Goal: Task Accomplishment & Management: Complete application form

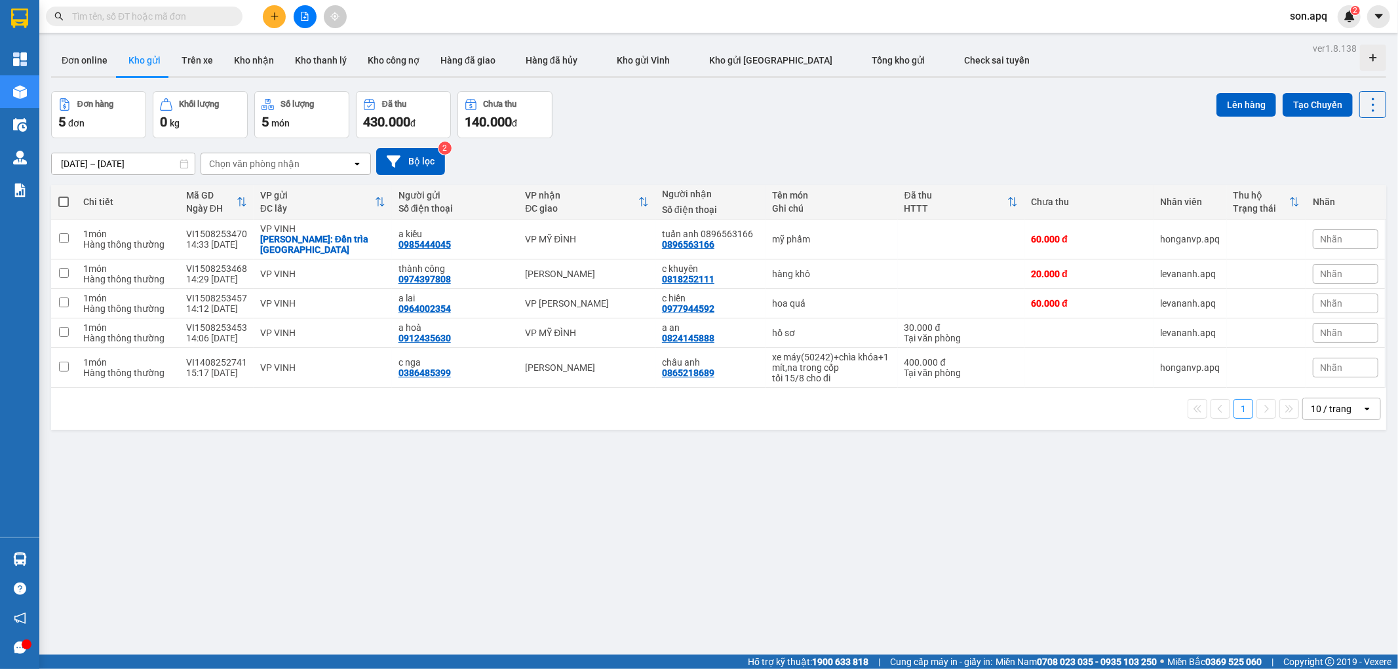
click at [208, 21] on input "text" at bounding box center [149, 16] width 155 height 14
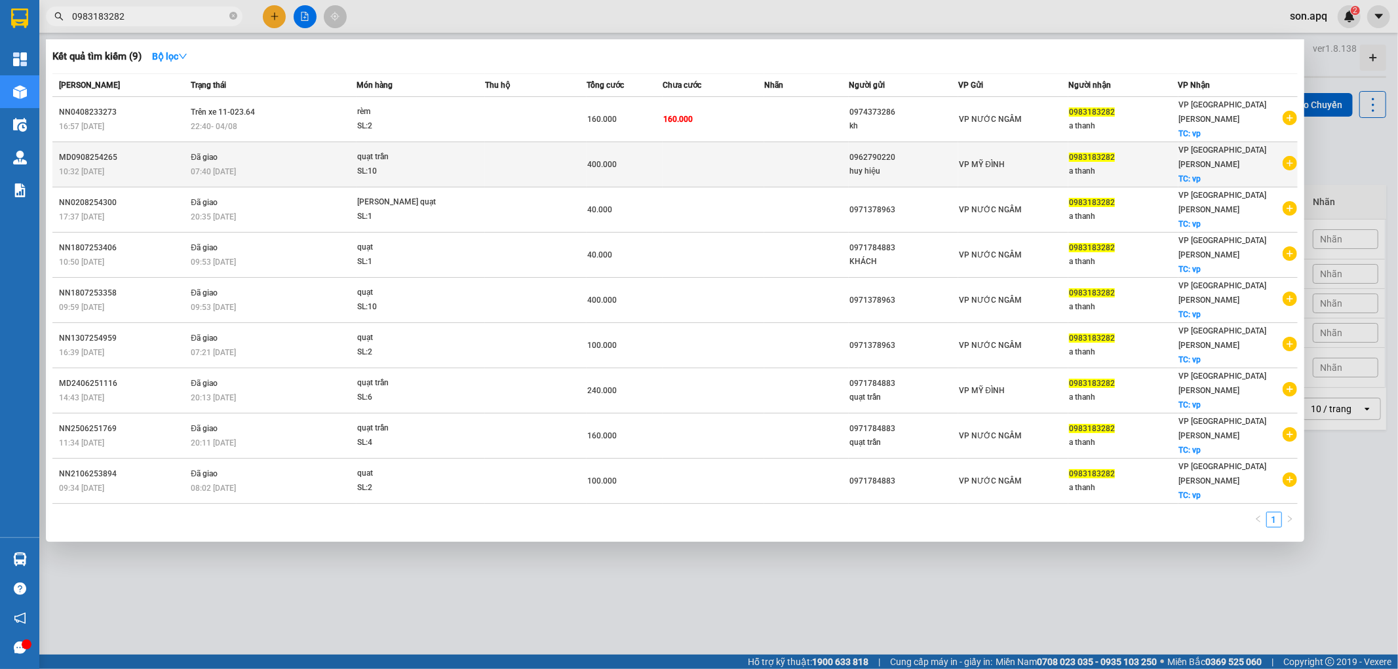
type input "0983183282"
click at [378, 150] on div "quạt trần" at bounding box center [406, 157] width 98 height 14
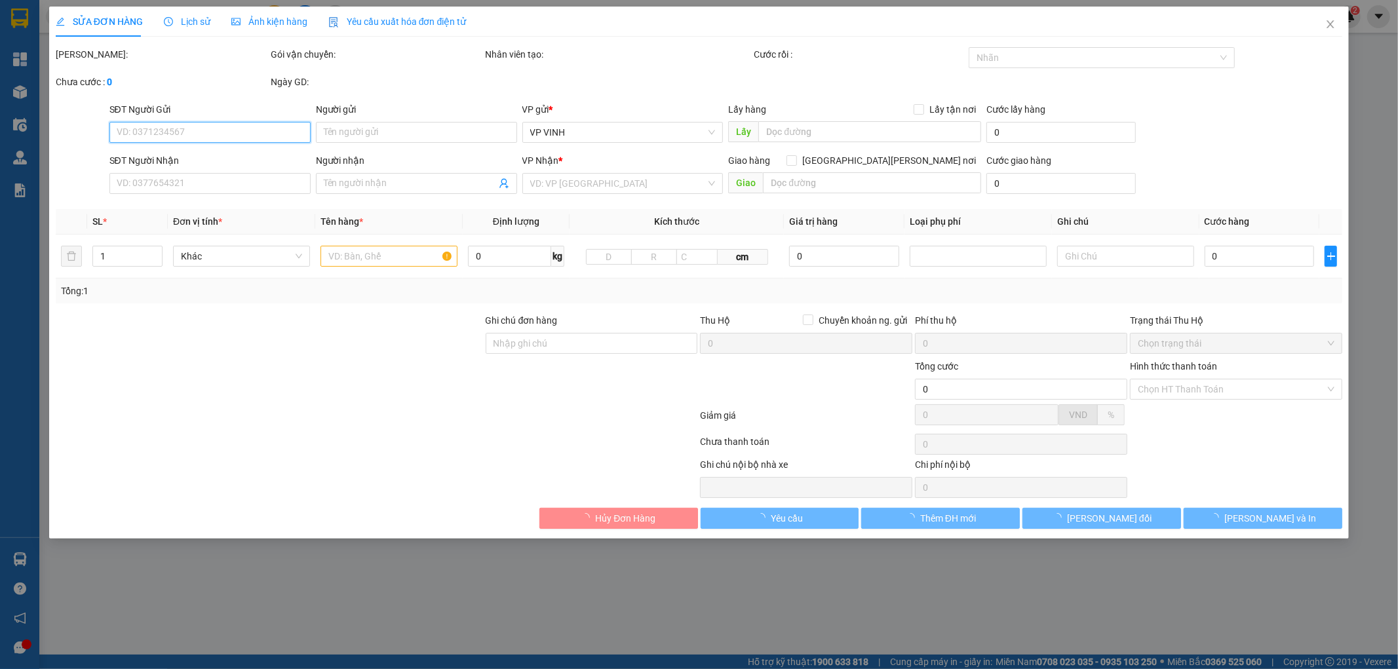
type input "0962790220"
type input "huy hiệu"
type input "0983183282"
type input "a thanh"
checkbox input "true"
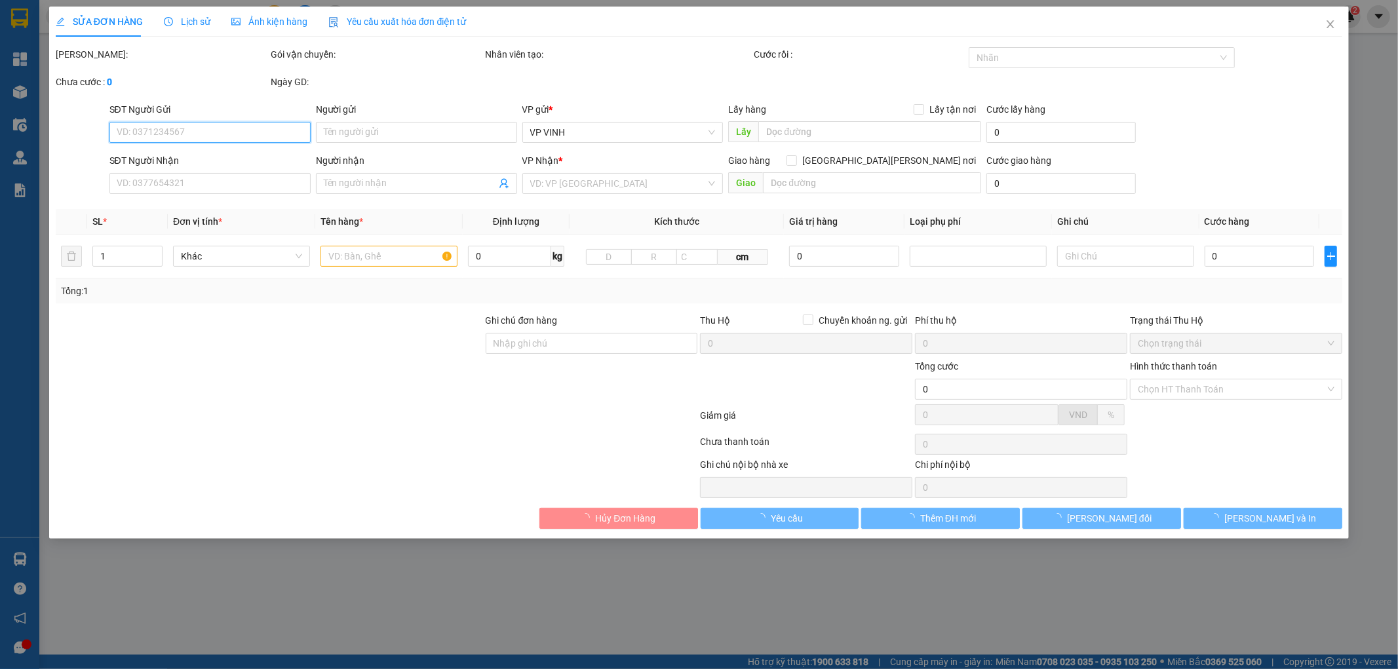
type input "vp"
type input "400.000"
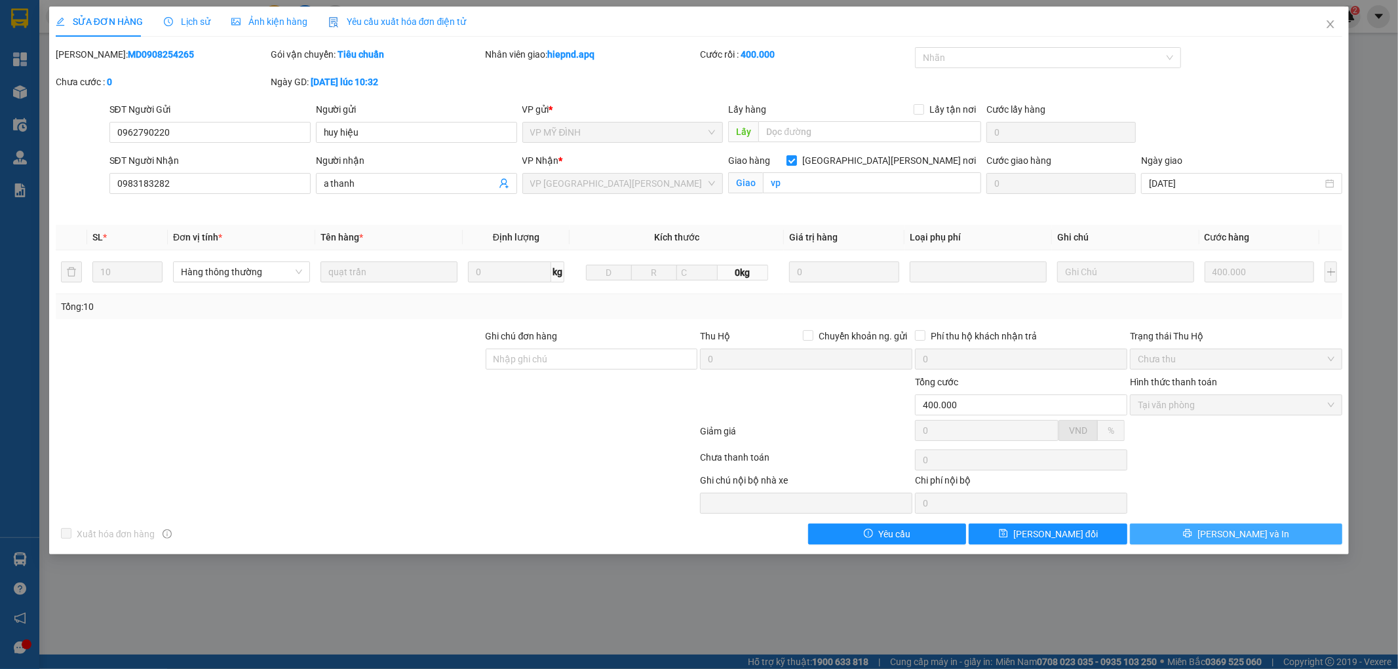
click at [1228, 536] on span "Lưu và In" at bounding box center [1244, 534] width 92 height 14
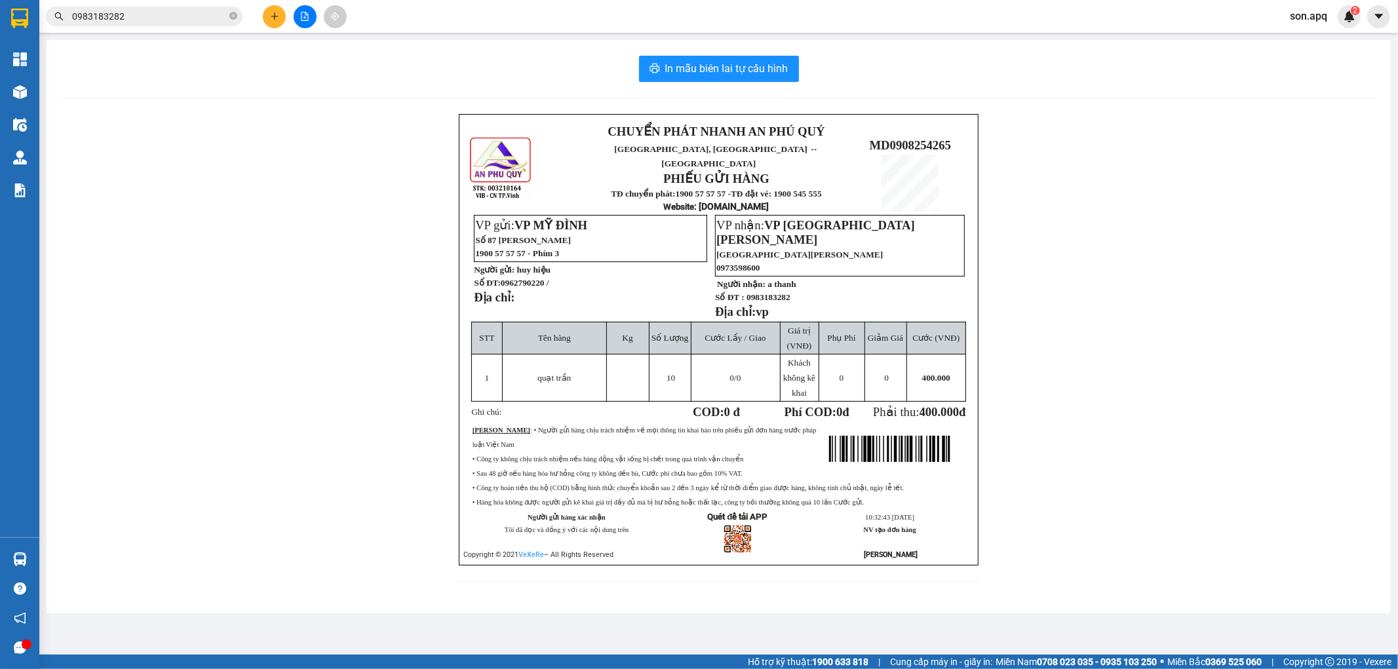
click at [798, 300] on td "VP nhận: VP Cầu Yên Xuân Cầu Yên Xuân 0973598600 Người nhận: a thanh Số ĐT : 09…" at bounding box center [840, 268] width 250 height 108
click at [455, 82] on div "In mẫu biên lai tự cấu hình CHUYỂN PHÁT NHANH AN PHÚ QUÝ NGHỆ AN, HÀ TĨNH ↔ HÀ …" at bounding box center [719, 327] width 1344 height 574
drag, startPoint x: 455, startPoint y: 37, endPoint x: 454, endPoint y: 160, distance: 122.6
click at [454, 160] on main "In mẫu biên lai tự cấu hình CHUYỂN PHÁT NHANH AN PHÚ QUÝ NGHỆ AN, HÀ TĨNH ↔ HÀ …" at bounding box center [699, 327] width 1398 height 655
click at [146, 14] on input "0983183282" at bounding box center [149, 16] width 155 height 14
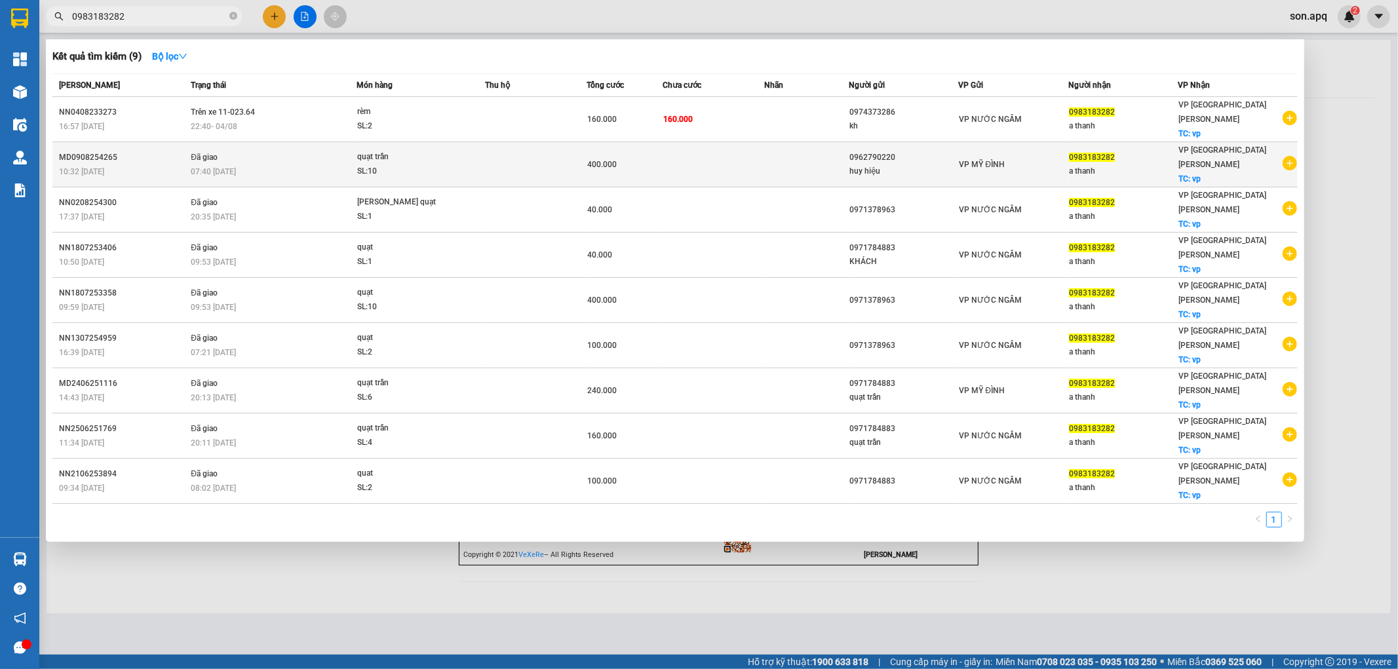
click at [208, 153] on span "Đã giao" at bounding box center [204, 157] width 27 height 9
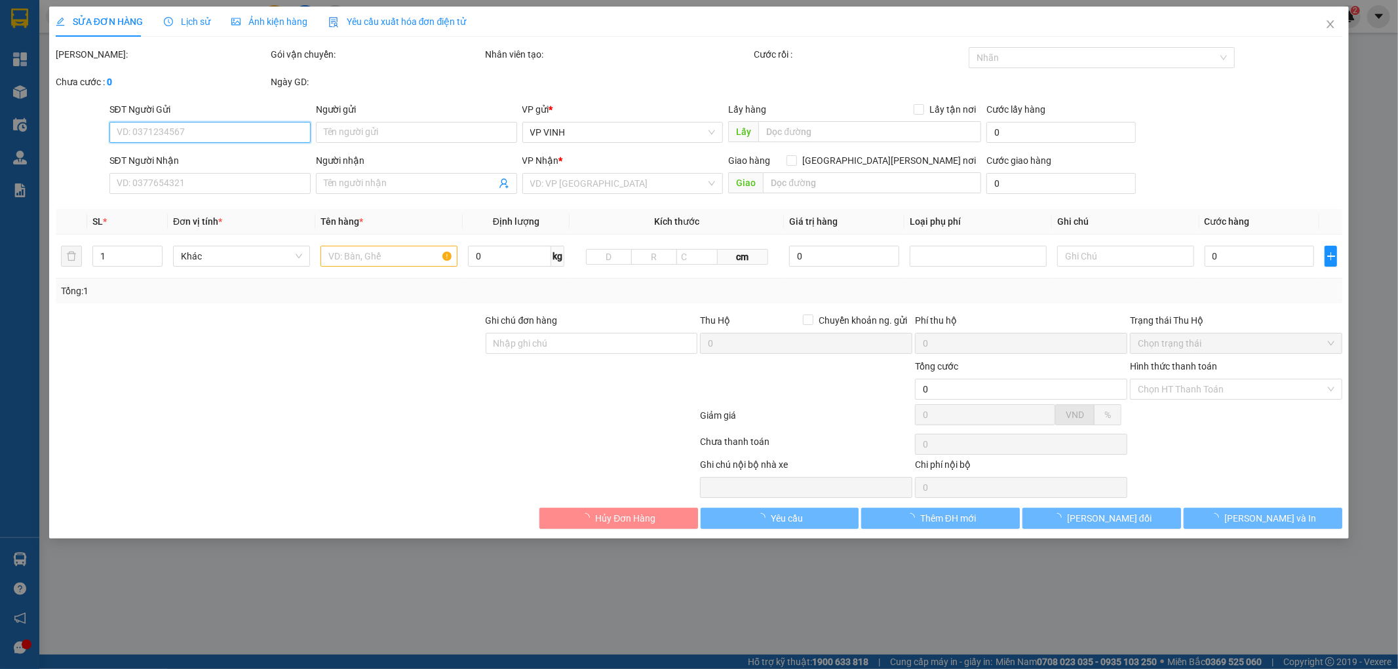
type input "0962790220"
type input "huy hiệu"
type input "0983183282"
type input "a thanh"
checkbox input "true"
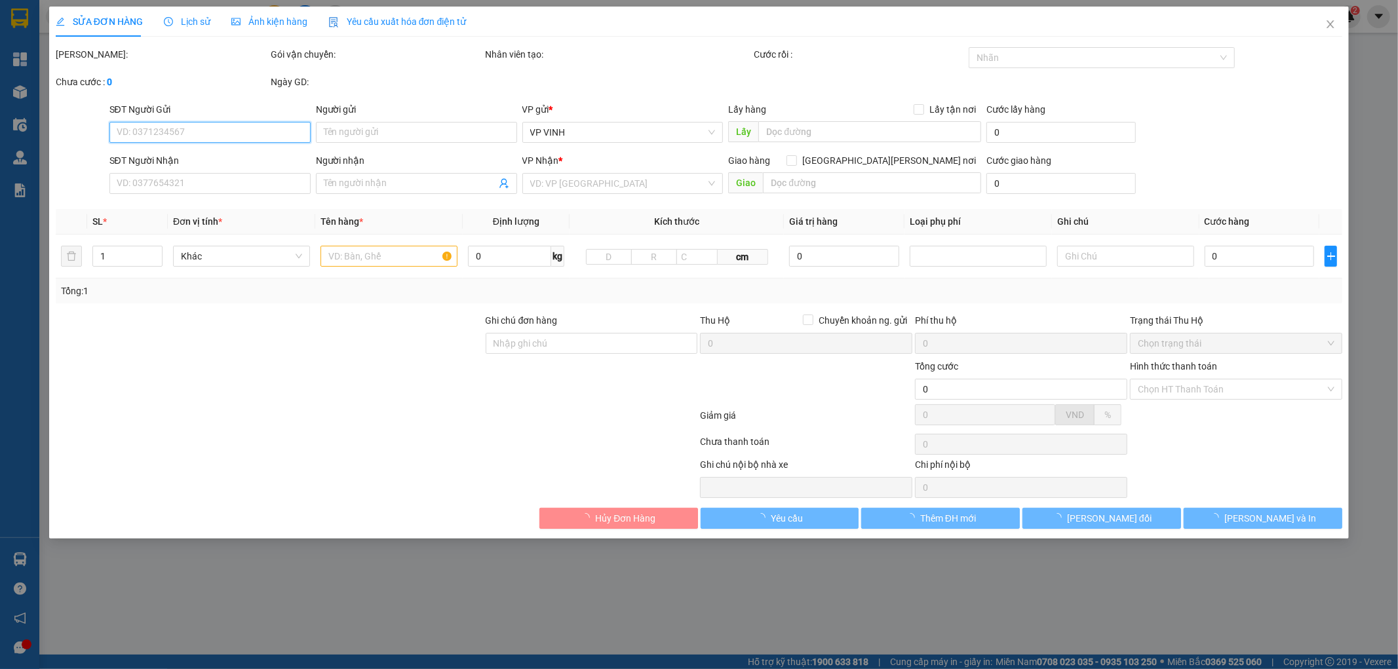
type input "vp"
type input "400.000"
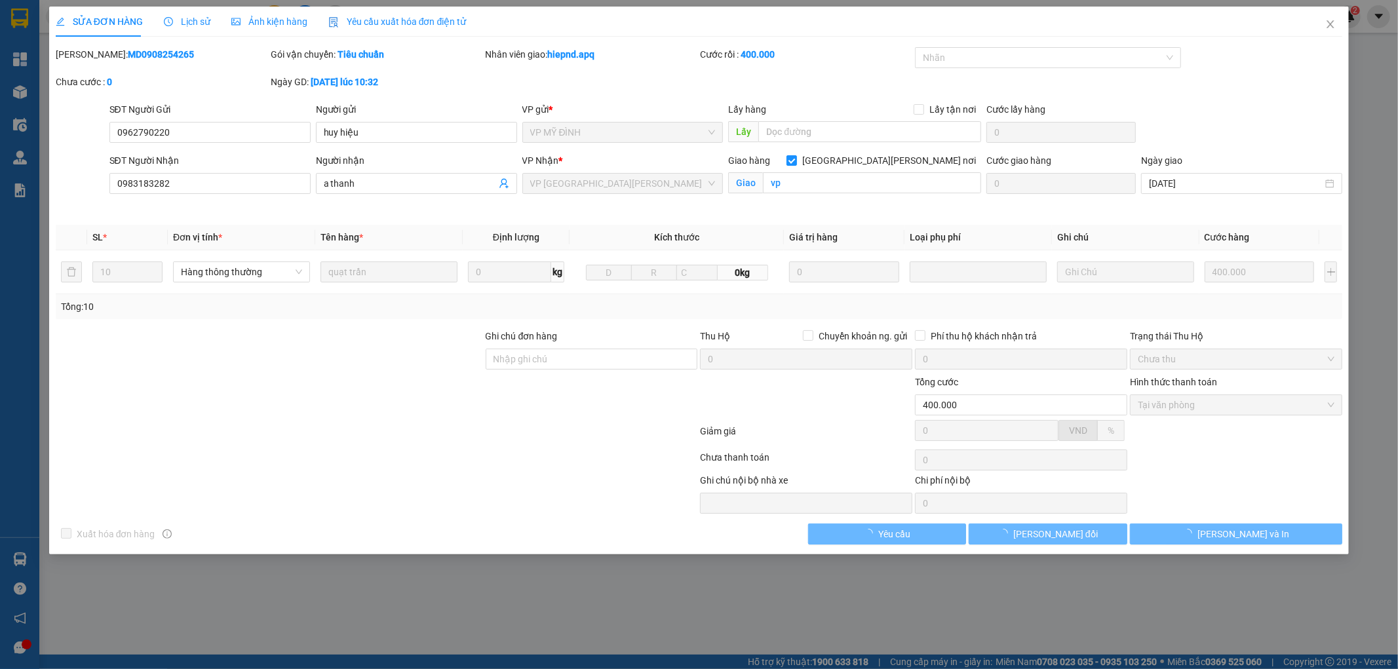
click at [201, 23] on span "Lịch sử" at bounding box center [187, 21] width 47 height 10
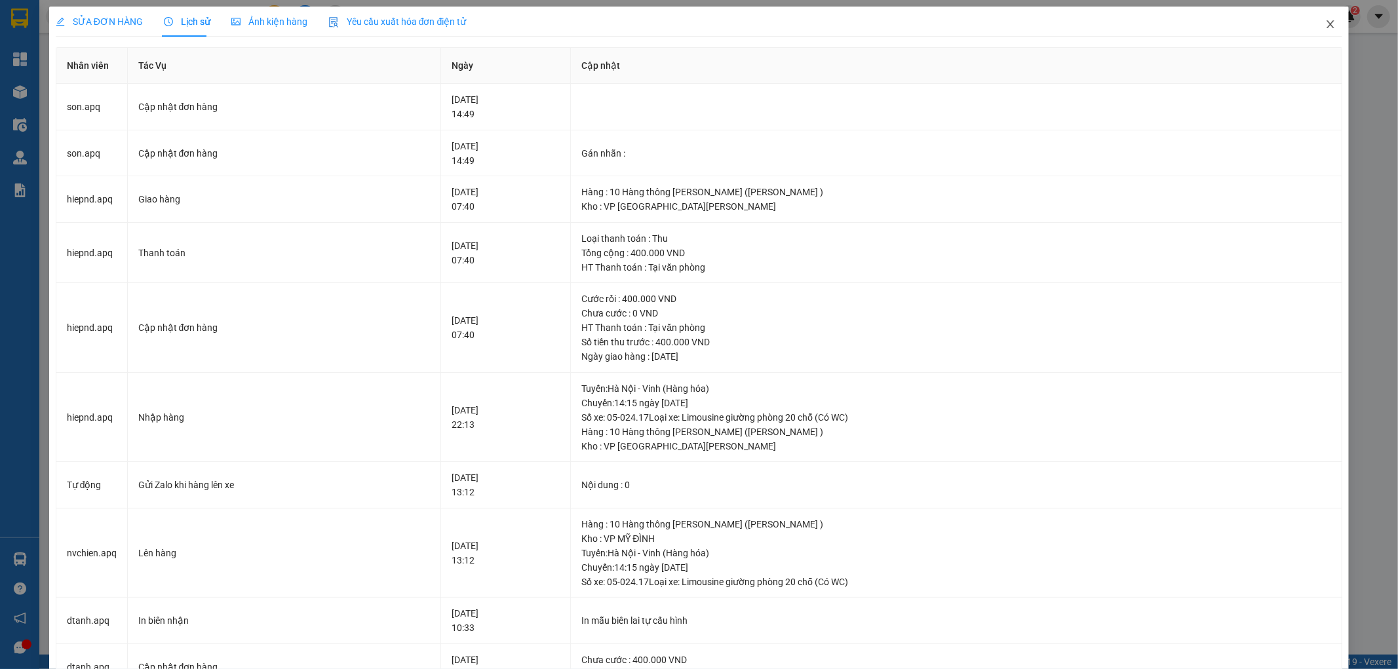
click at [1325, 27] on icon "close" at bounding box center [1330, 24] width 10 height 10
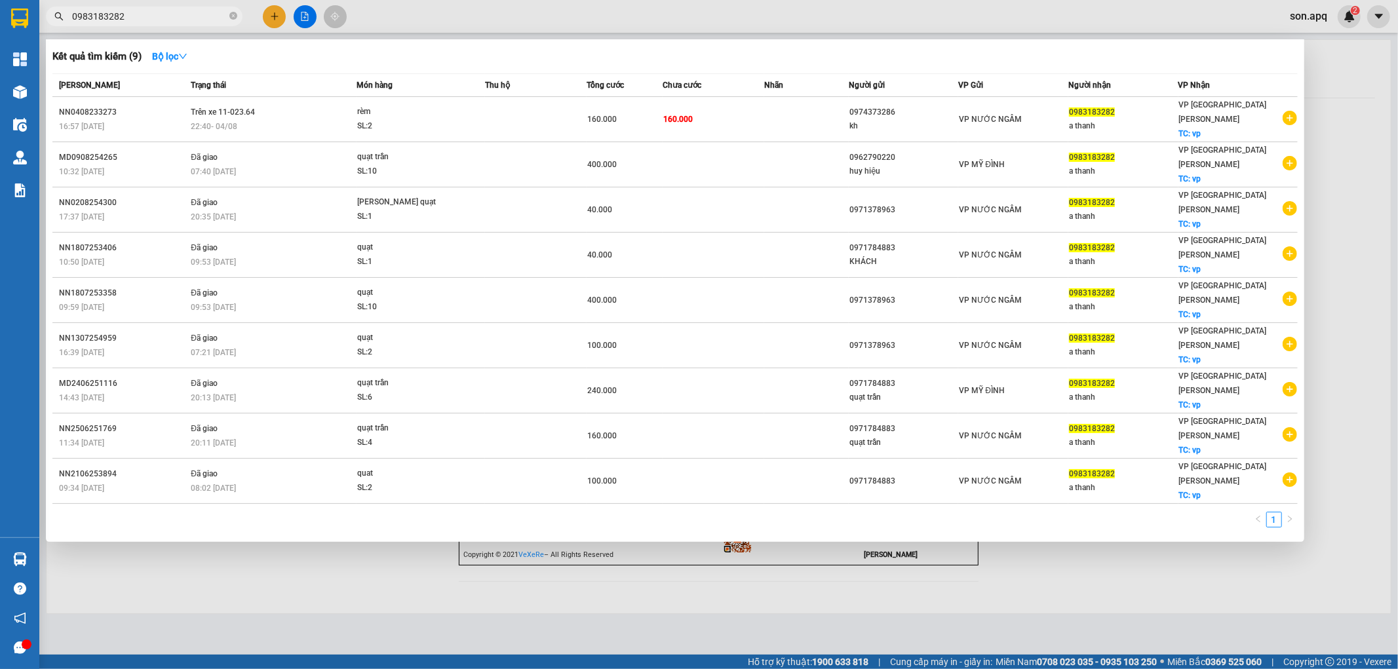
click at [149, 17] on input "0983183282" at bounding box center [149, 16] width 155 height 14
